Goal: Information Seeking & Learning: Learn about a topic

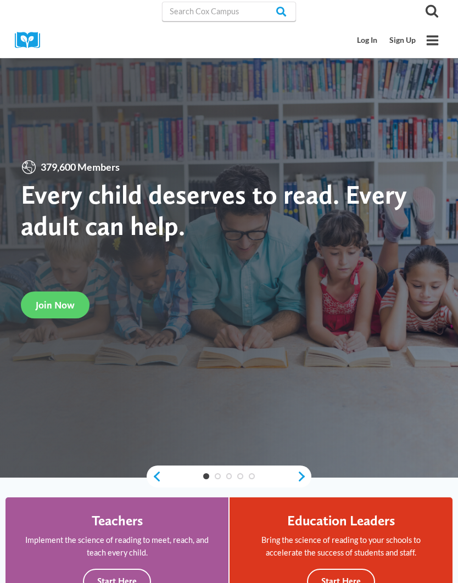
click at [371, 41] on link "Log In" at bounding box center [367, 40] width 32 height 20
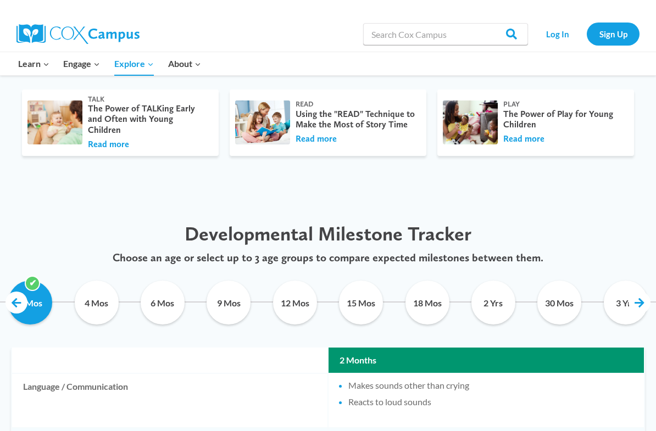
scroll to position [423, 0]
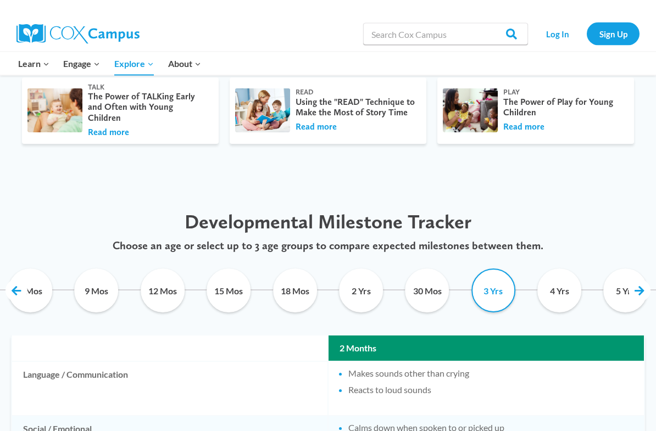
click at [494, 276] on input "3 Yrs" at bounding box center [492, 291] width 49 height 44
checkbox input "true"
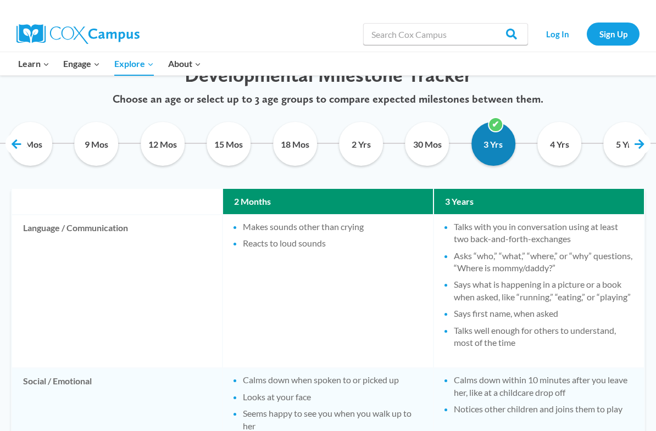
scroll to position [570, 0]
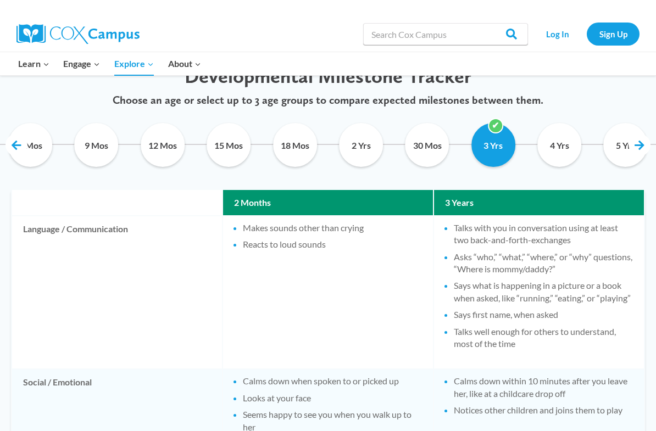
click at [566, 130] on input "4 Yrs" at bounding box center [558, 145] width 49 height 44
checkbox input "true"
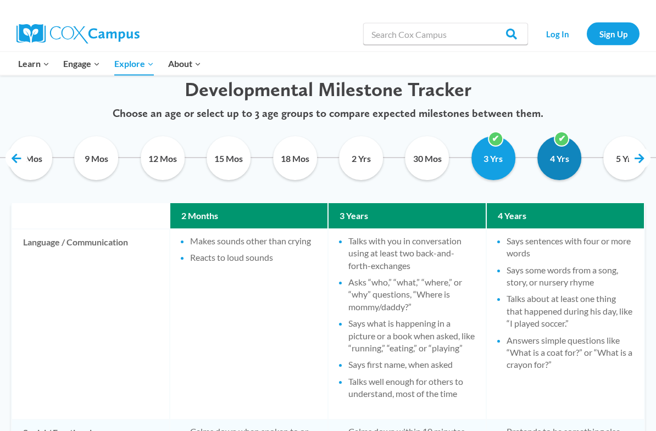
scroll to position [520, 0]
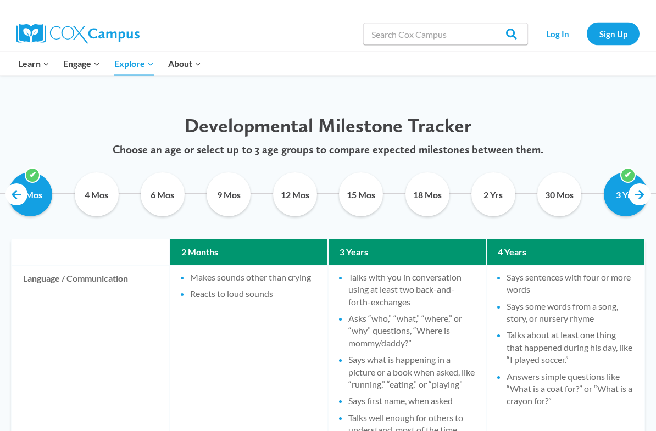
click at [35, 173] on input "2 Mos" at bounding box center [29, 195] width 49 height 44
checkbox input "false"
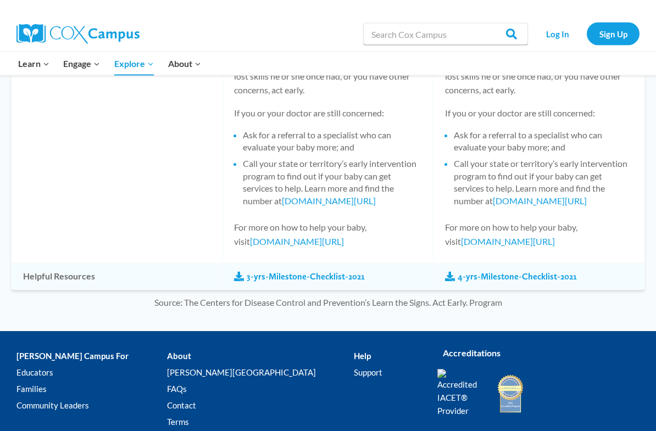
scroll to position [1282, 0]
click at [527, 271] on link "4-yrs-Milestone-Checklist-2021" at bounding box center [511, 277] width 132 height 12
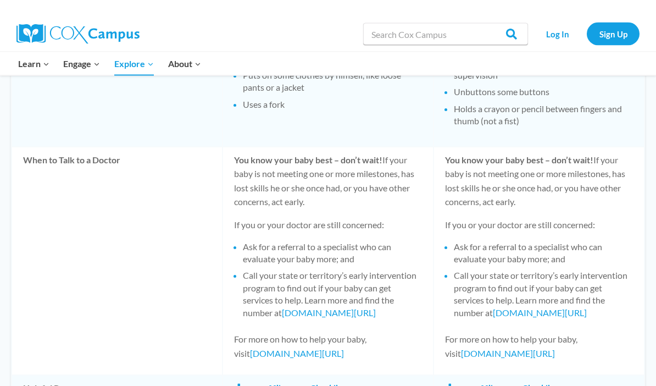
scroll to position [1170, 0]
click at [347, 382] on link "3-yrs-Milestone-Checklist-2021" at bounding box center [299, 388] width 131 height 12
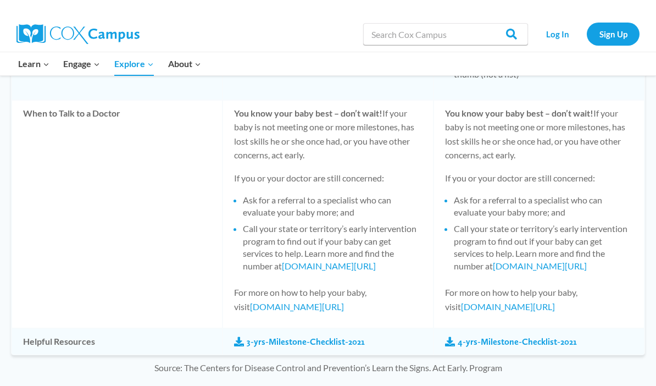
click at [531, 336] on link "4-yrs-Milestone-Checklist-2021" at bounding box center [511, 342] width 132 height 12
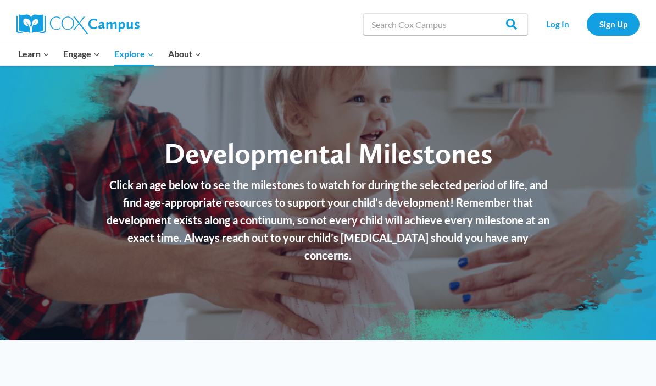
scroll to position [0, 0]
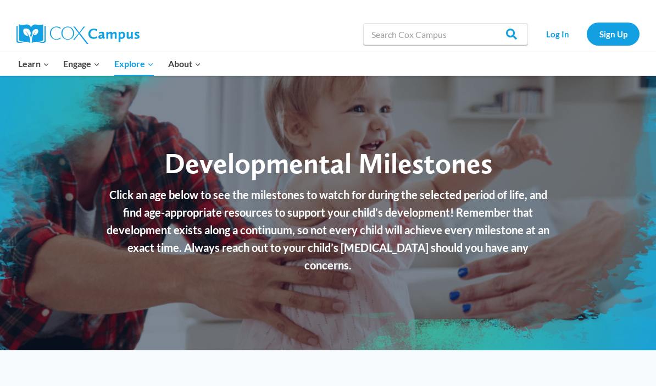
click at [0, 0] on link "Educators Overview" at bounding box center [0, 0] width 0 height 0
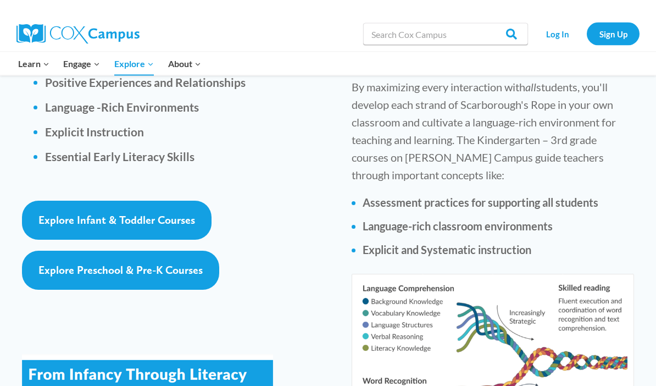
scroll to position [1727, 0]
click at [0, 0] on link "Resource Library" at bounding box center [0, 0] width 0 height 0
